Goal: Task Accomplishment & Management: Use online tool/utility

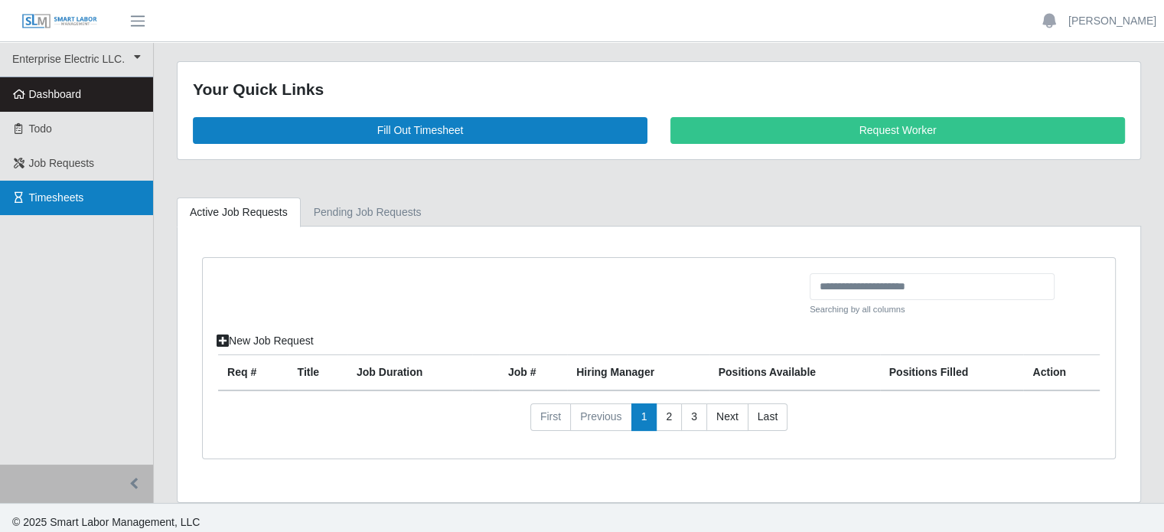
click at [60, 197] on span "Timesheets" at bounding box center [56, 197] width 55 height 12
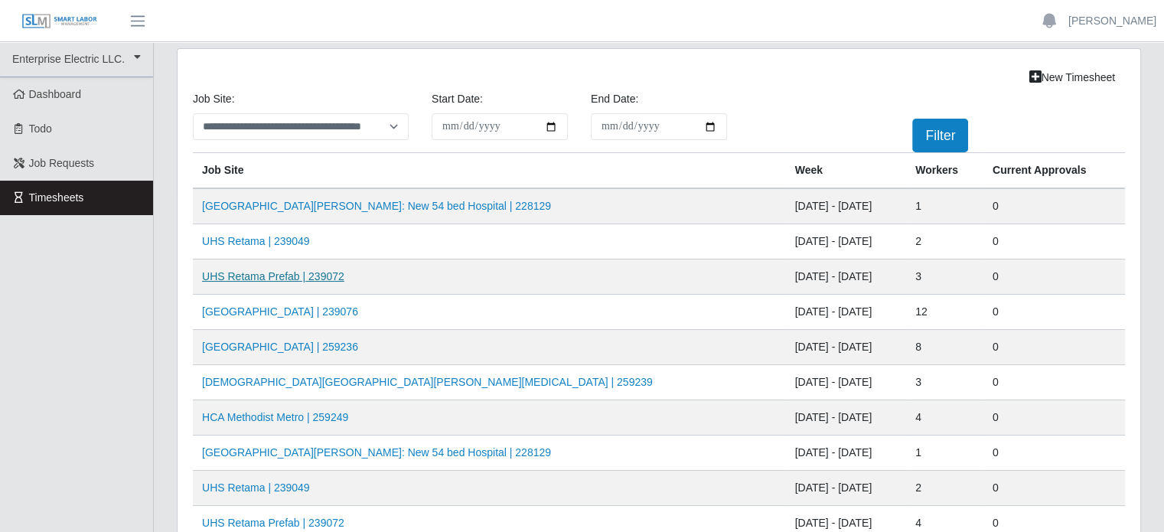
click at [270, 280] on link "UHS Retama Prefab | 239072" at bounding box center [273, 276] width 142 height 12
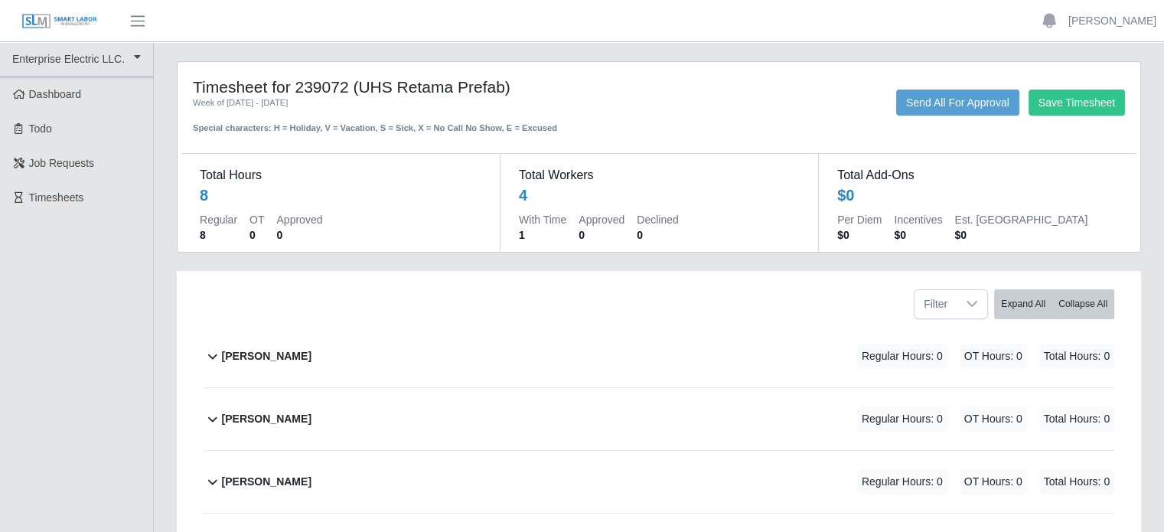
click at [271, 420] on b "Marlon Mejia" at bounding box center [267, 419] width 90 height 16
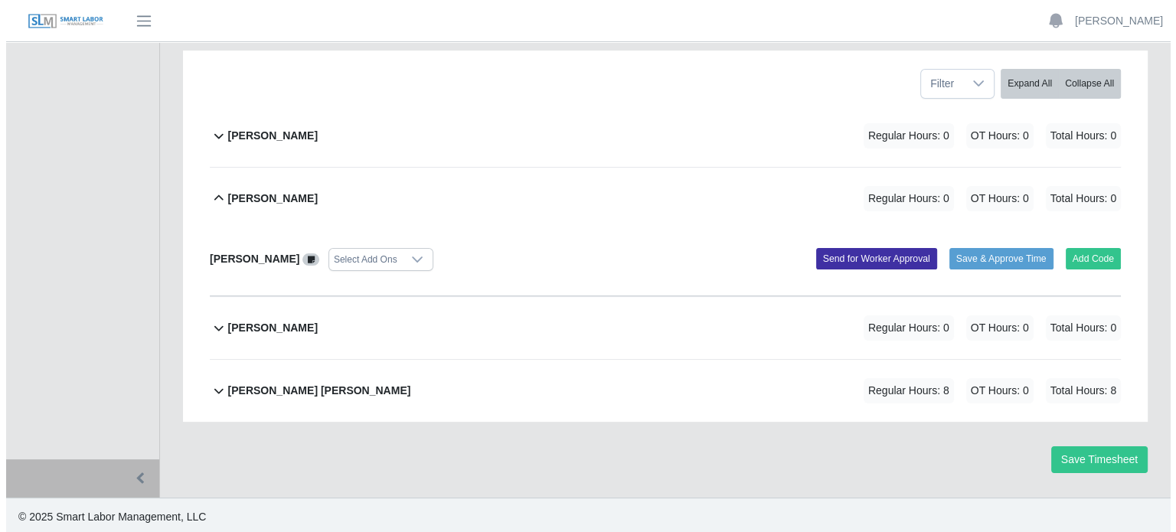
scroll to position [222, 0]
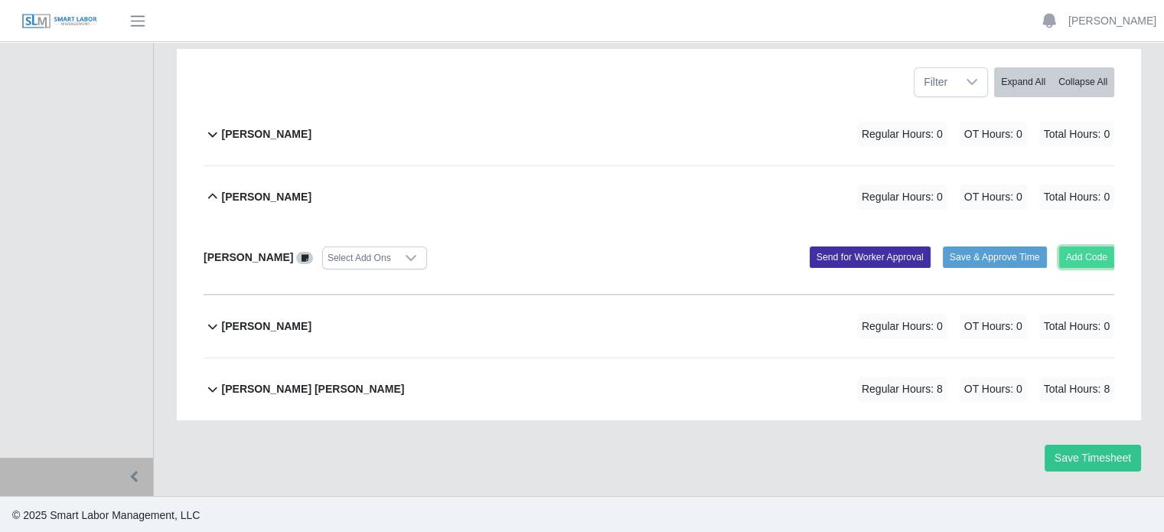
click at [1084, 259] on button "Add Code" at bounding box center [1087, 256] width 56 height 21
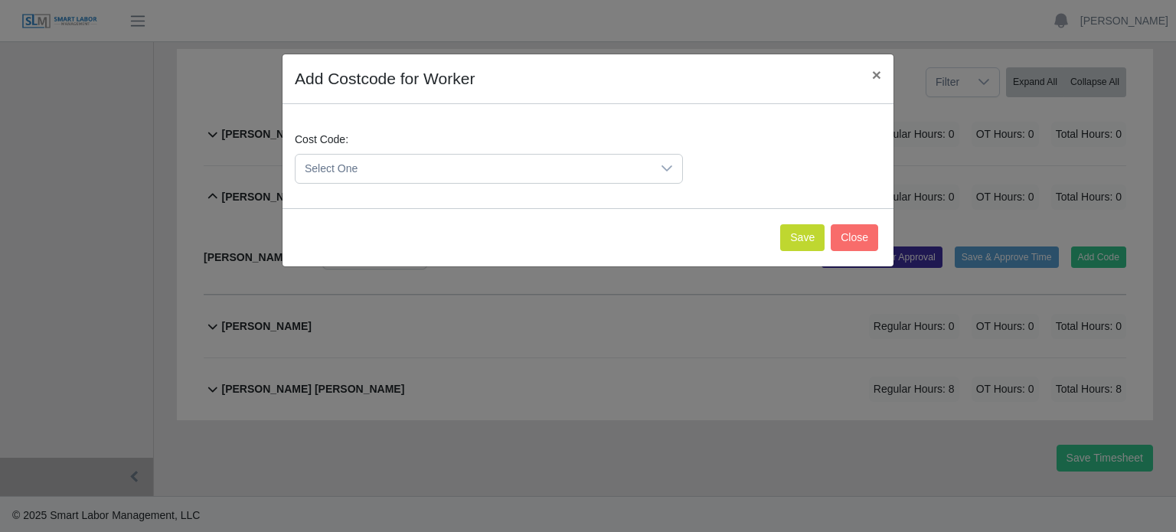
click at [409, 167] on span "Select One" at bounding box center [473, 169] width 356 height 28
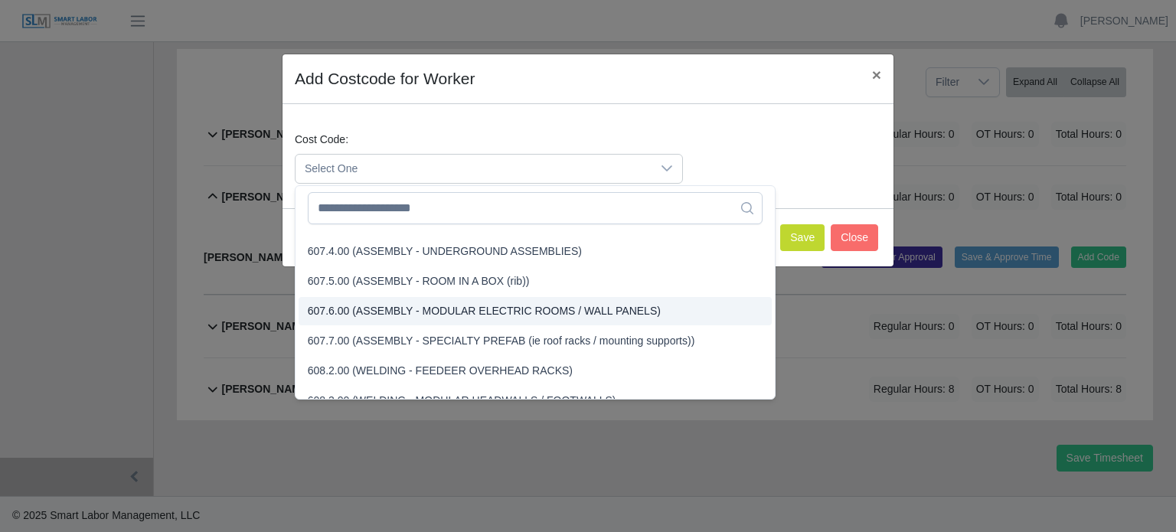
scroll to position [3634, 0]
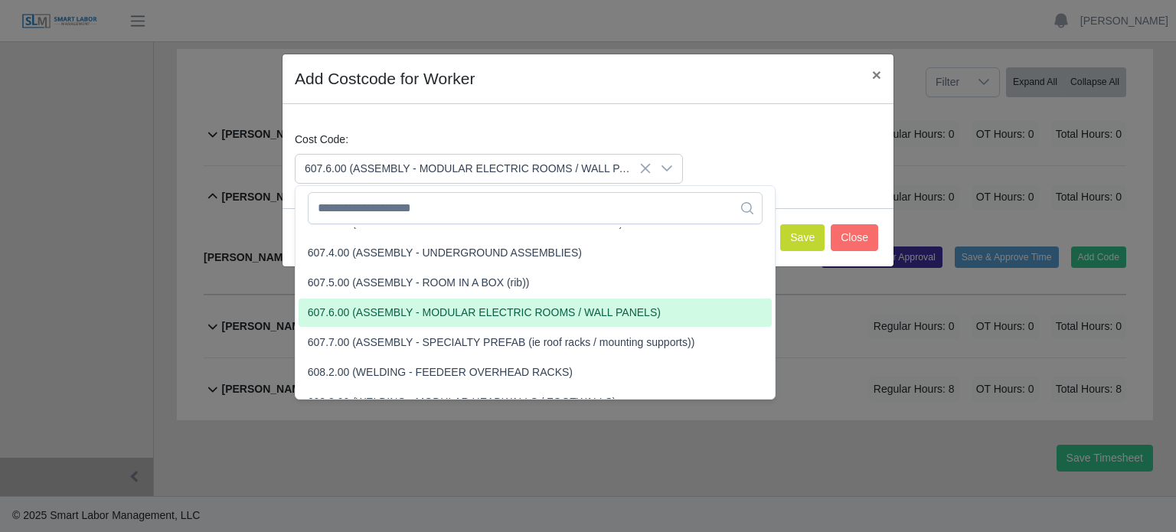
click at [351, 310] on span "607.6.00 (ASSEMBLY - MODULAR ELECTRIC ROOMS / WALL PANELS)" at bounding box center [484, 313] width 353 height 16
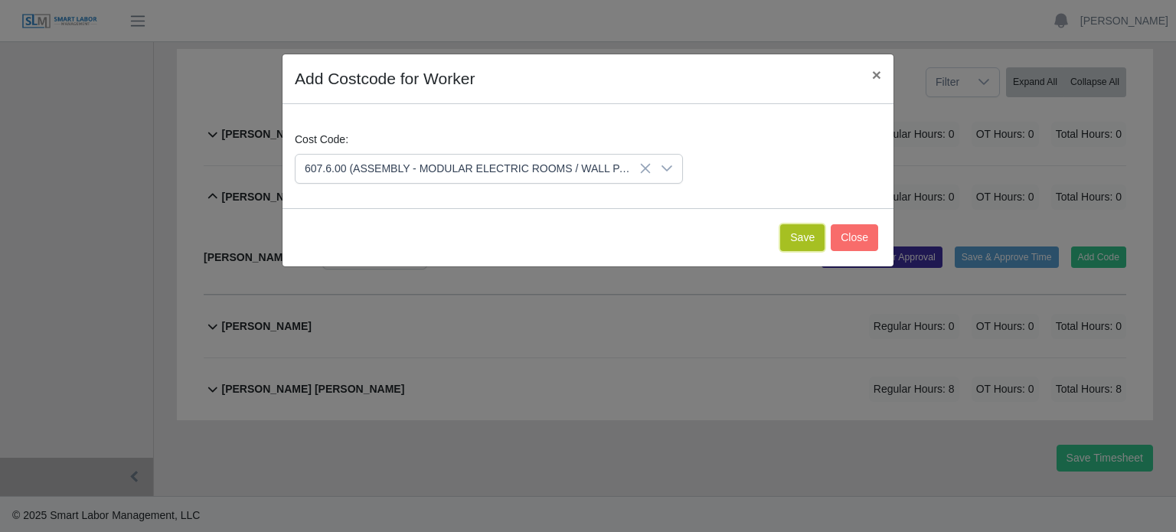
click at [805, 238] on button "Save" at bounding box center [802, 237] width 44 height 27
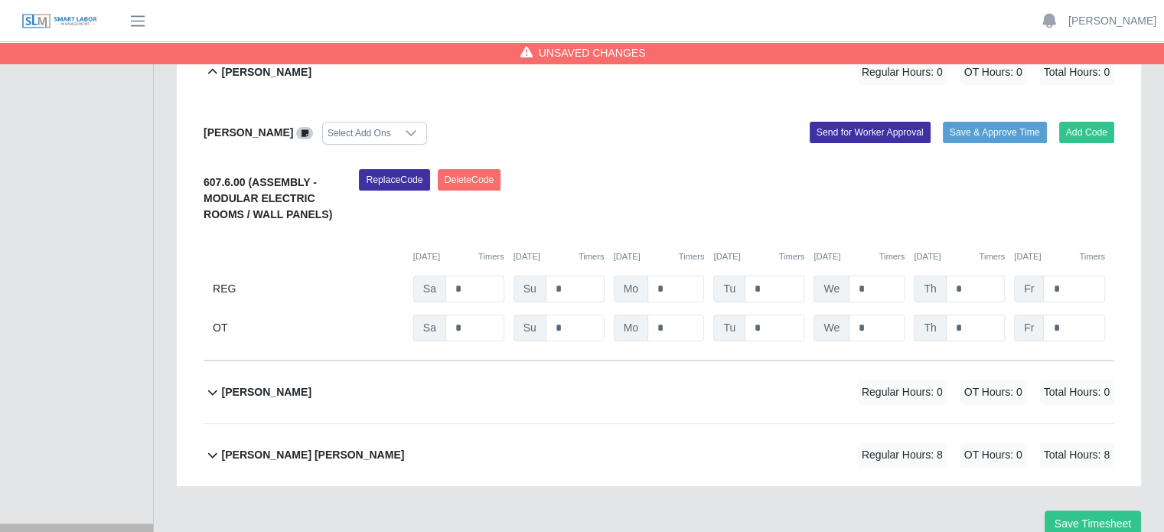
scroll to position [259, 0]
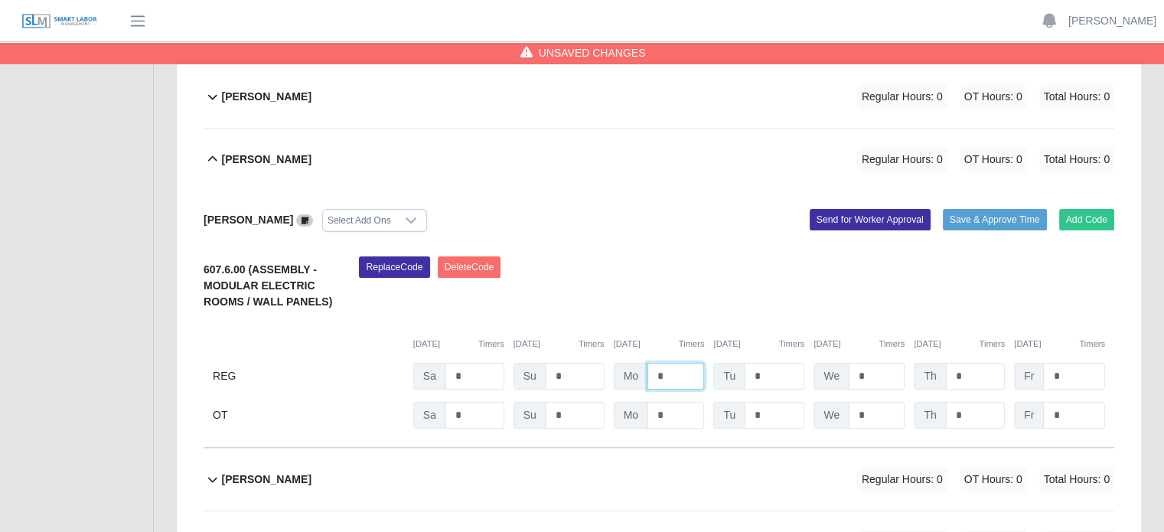
drag, startPoint x: 661, startPoint y: 373, endPoint x: 640, endPoint y: 377, distance: 21.8
click at [651, 373] on input "*" at bounding box center [676, 376] width 57 height 27
type input "*"
click at [781, 377] on input "*" at bounding box center [775, 376] width 60 height 27
drag, startPoint x: 462, startPoint y: 377, endPoint x: 438, endPoint y: 375, distance: 24.5
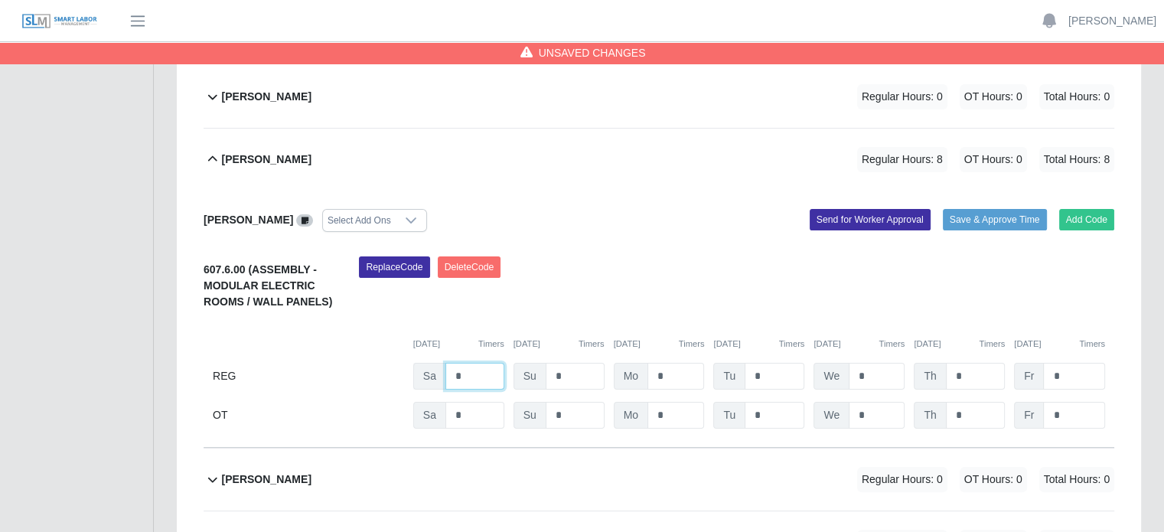
click at [438, 375] on div "Sa *" at bounding box center [458, 376] width 91 height 27
type input "*"
drag, startPoint x: 668, startPoint y: 379, endPoint x: 642, endPoint y: 378, distance: 26.0
click at [642, 378] on div "Mo *" at bounding box center [659, 376] width 91 height 27
type input "*"
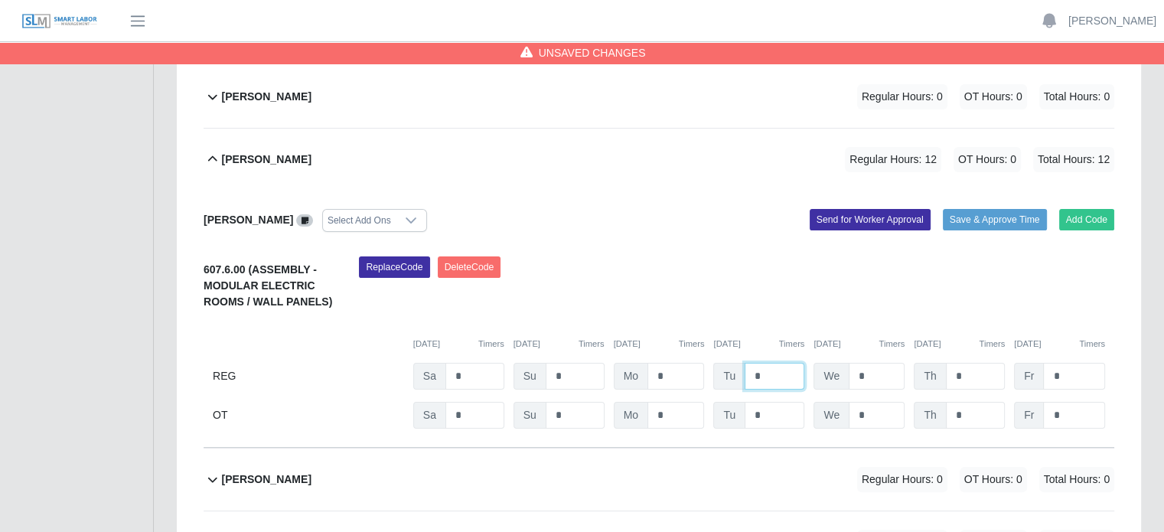
click at [770, 363] on input "*" at bounding box center [775, 376] width 60 height 27
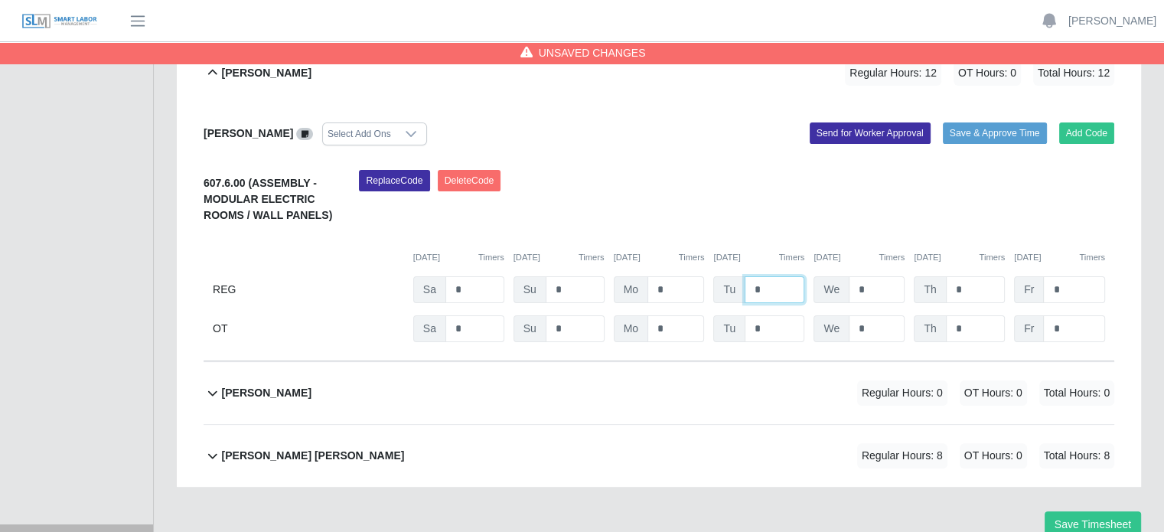
scroll to position [413, 0]
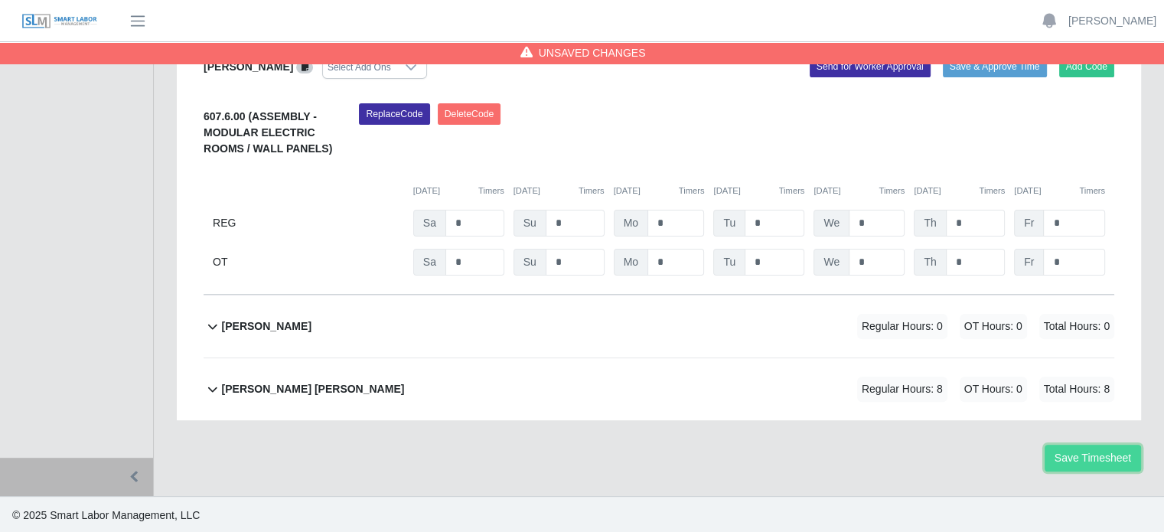
click at [1095, 461] on button "Save Timesheet" at bounding box center [1093, 458] width 96 height 27
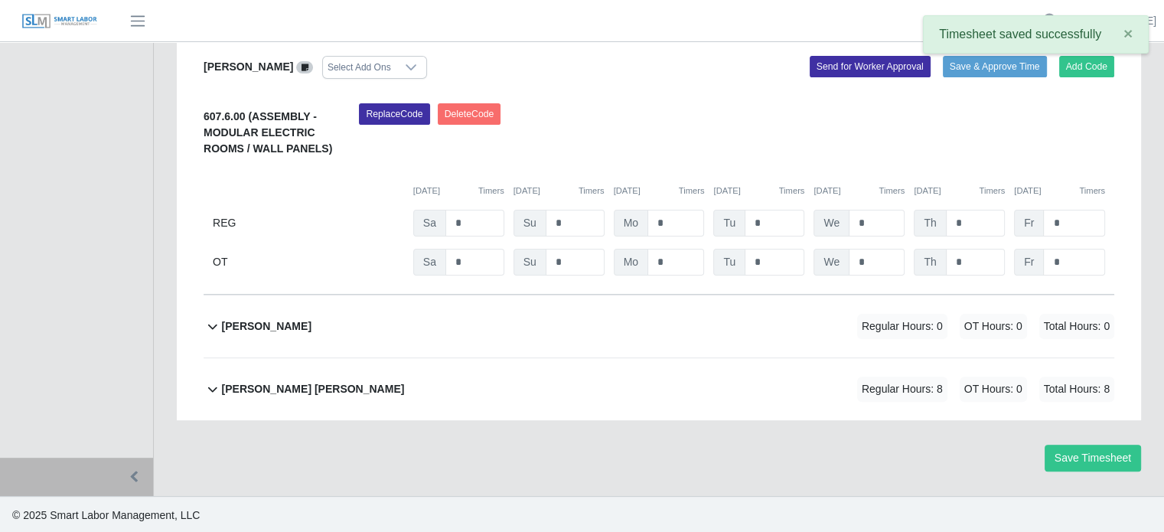
click at [306, 389] on b "Victor Francisco Garcias Perez" at bounding box center [313, 389] width 183 height 16
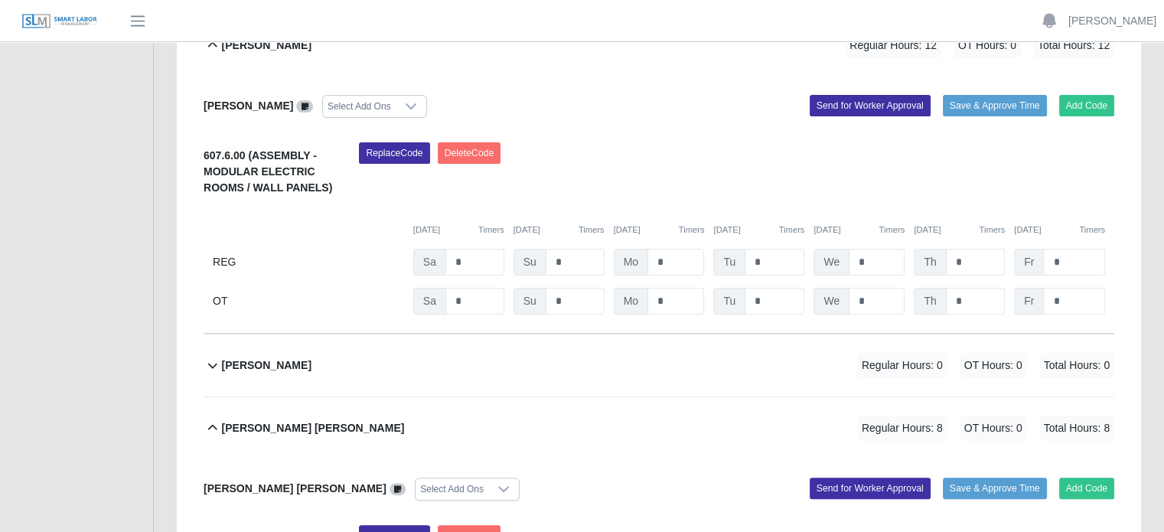
scroll to position [439, 0]
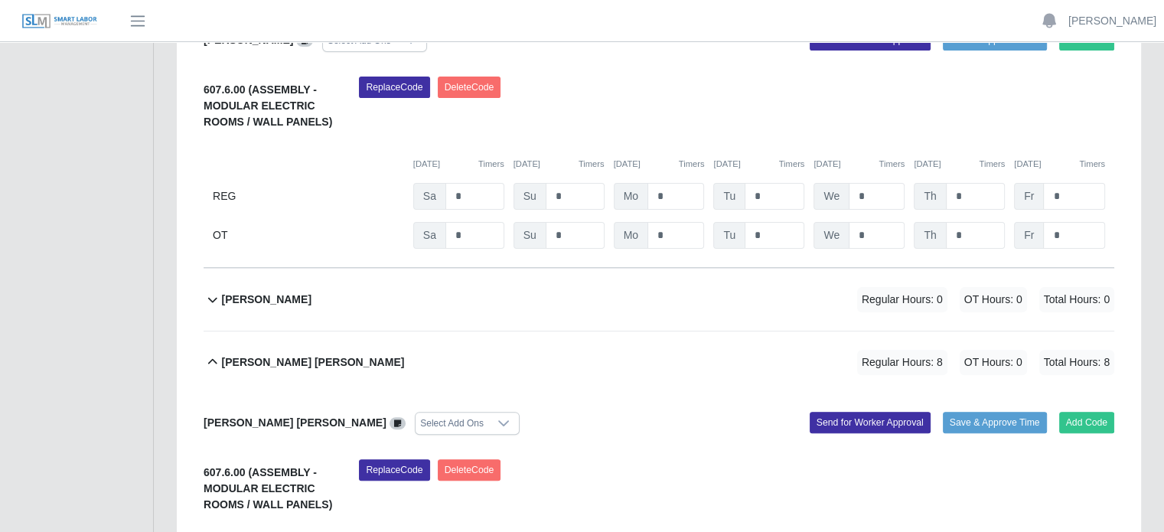
click at [283, 354] on b "Victor Francisco Garcias Perez" at bounding box center [313, 362] width 183 height 16
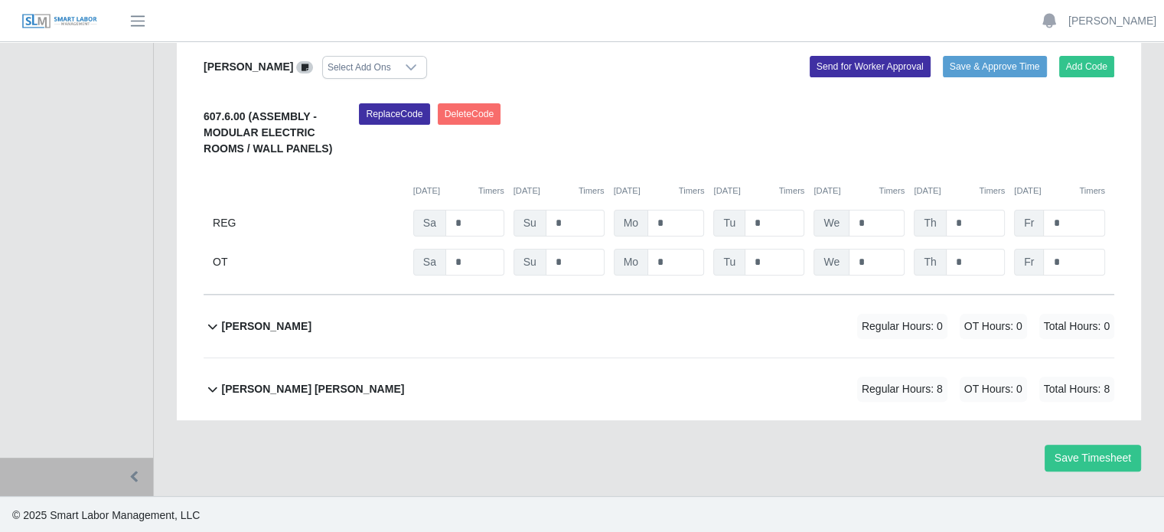
click at [311, 387] on b "Victor Francisco Garcias Perez" at bounding box center [313, 389] width 183 height 16
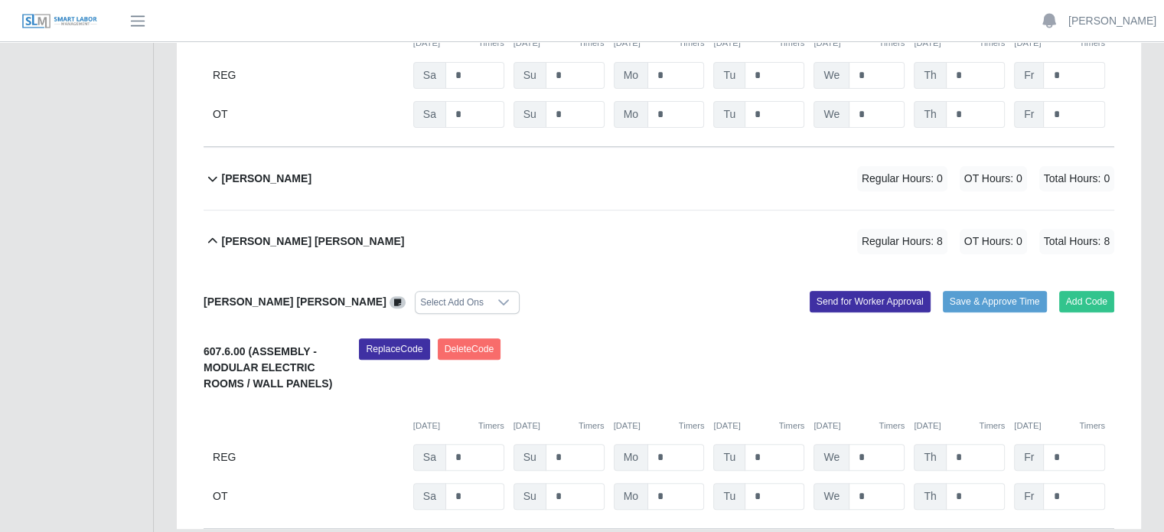
scroll to position [669, 0]
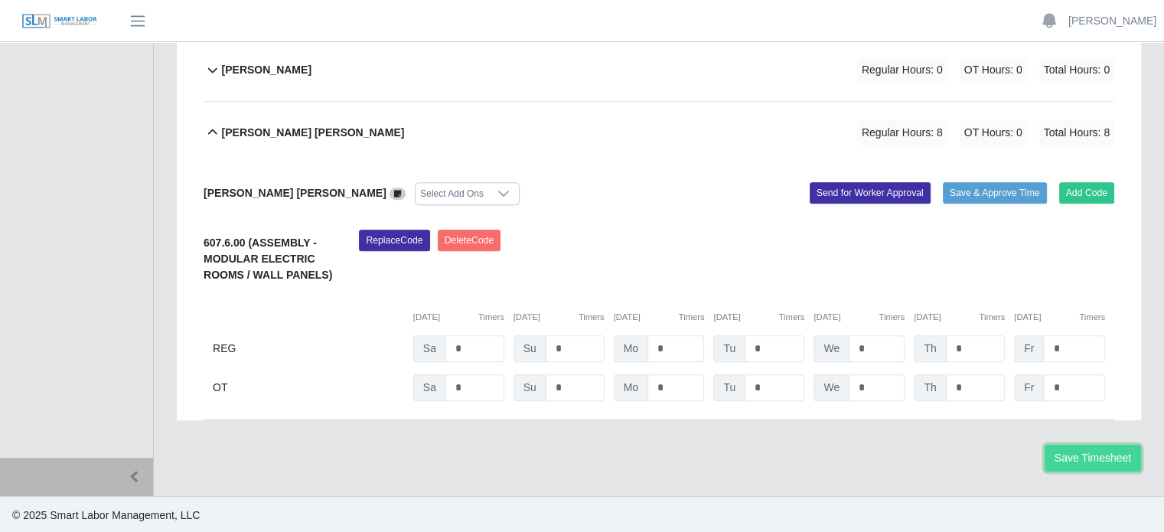
click at [1087, 459] on button "Save Timesheet" at bounding box center [1093, 458] width 96 height 27
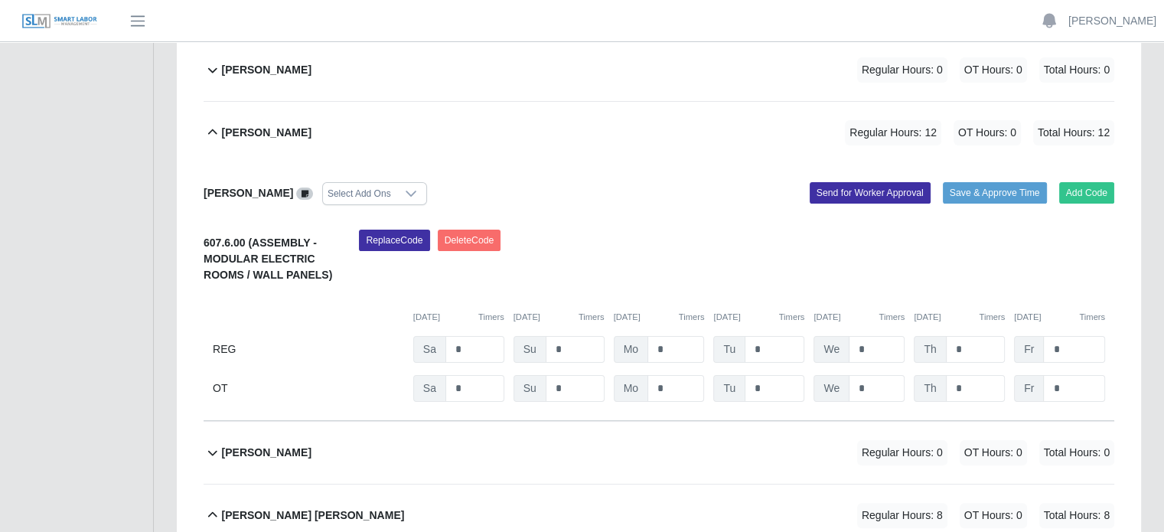
scroll to position [0, 0]
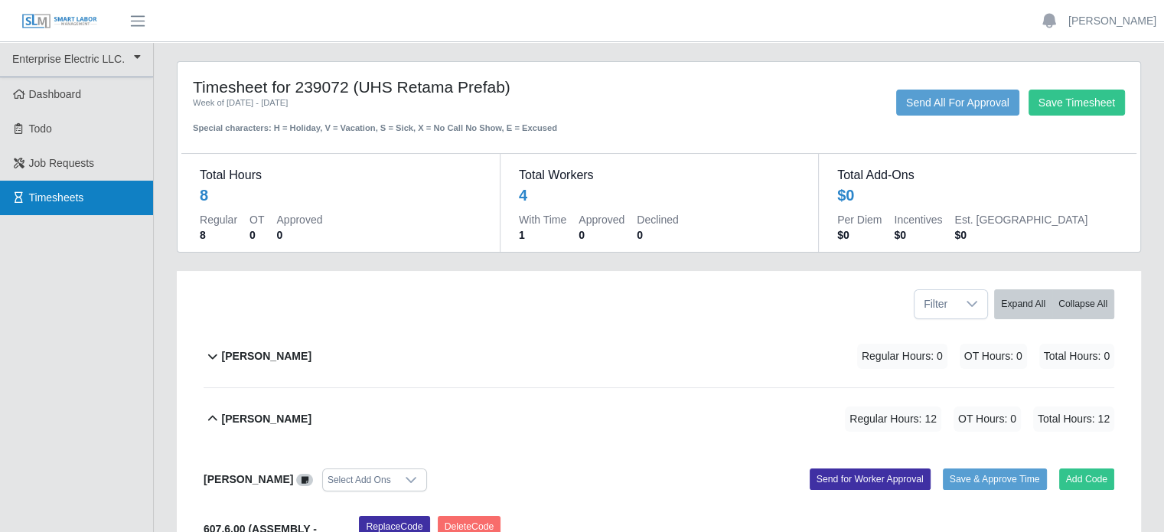
click at [42, 191] on span "Timesheets" at bounding box center [56, 197] width 55 height 12
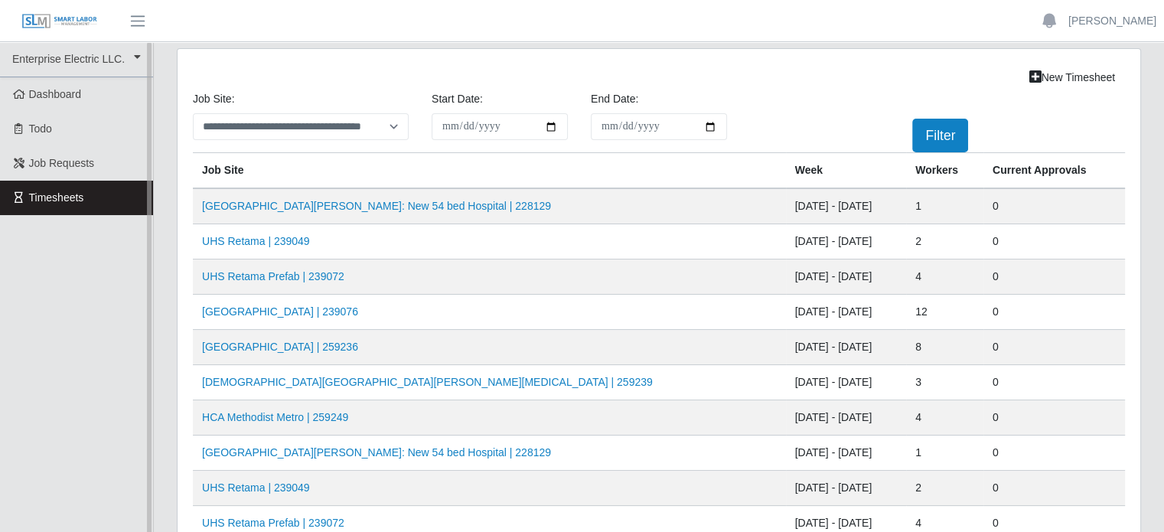
scroll to position [77, 0]
